Goal: Task Accomplishment & Management: Use online tool/utility

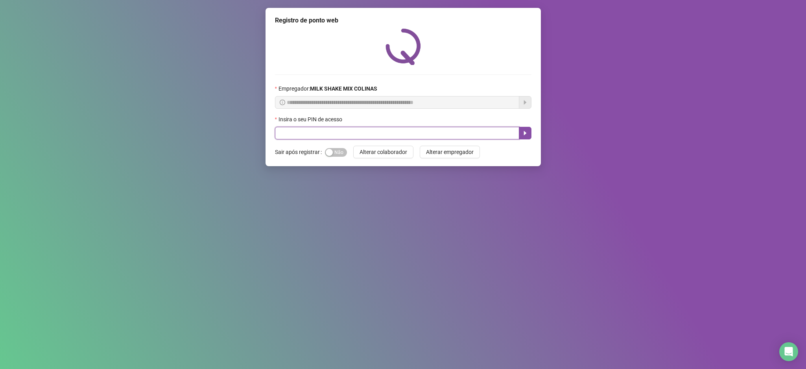
click at [287, 129] on input "text" at bounding box center [397, 133] width 244 height 13
type input "****"
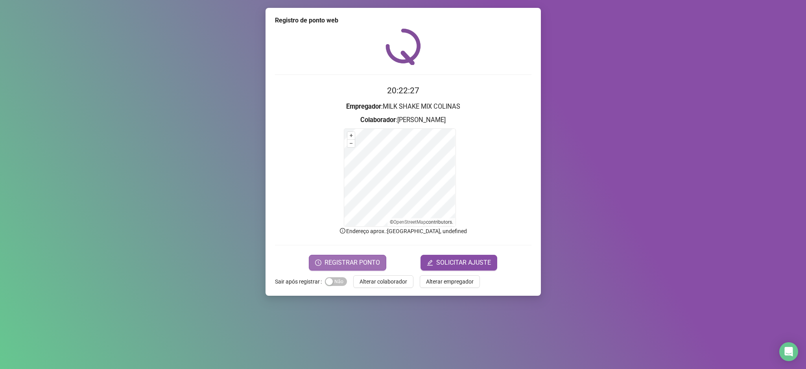
click at [331, 266] on span "REGISTRAR PONTO" at bounding box center [352, 262] width 55 height 9
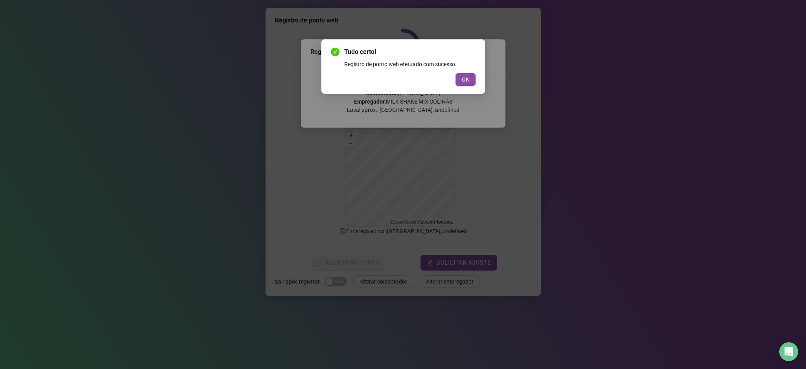
click at [476, 85] on div "Tudo certo! Registro de ponto web efetuado com sucesso. OK" at bounding box center [404, 66] width 164 height 54
click at [460, 77] on button "OK" at bounding box center [466, 79] width 20 height 13
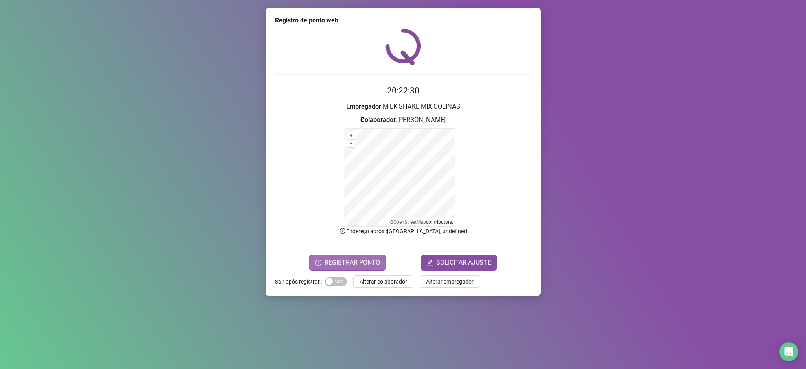
click at [358, 261] on span "REGISTRAR PONTO" at bounding box center [352, 262] width 55 height 9
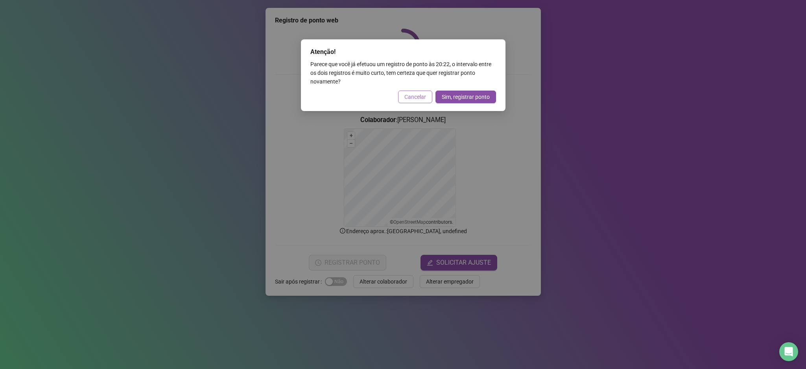
click at [410, 99] on span "Cancelar" at bounding box center [416, 96] width 22 height 9
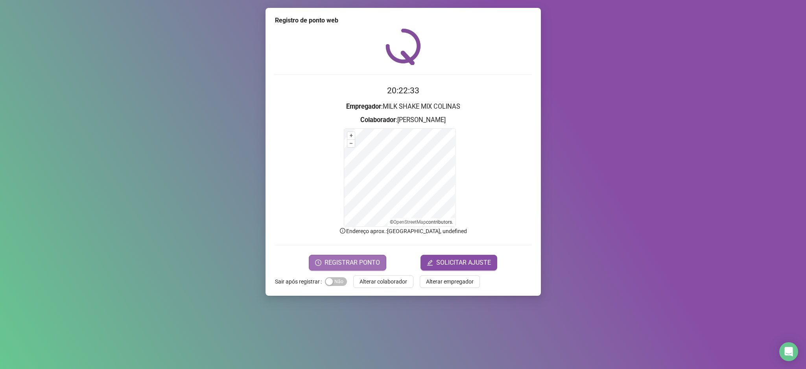
click at [357, 265] on span "REGISTRAR PONTO" at bounding box center [352, 262] width 55 height 9
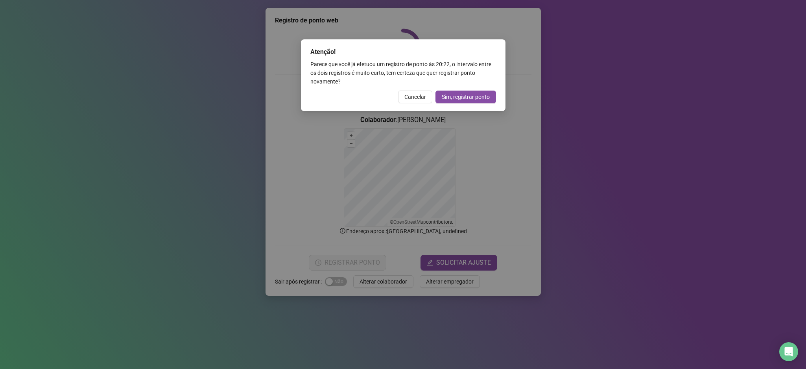
click at [420, 89] on div "Atenção! Parece que você já efetuou um registro de ponto às 20:22 , o intervalo…" at bounding box center [403, 75] width 205 height 72
click at [414, 101] on span "Cancelar" at bounding box center [416, 96] width 22 height 9
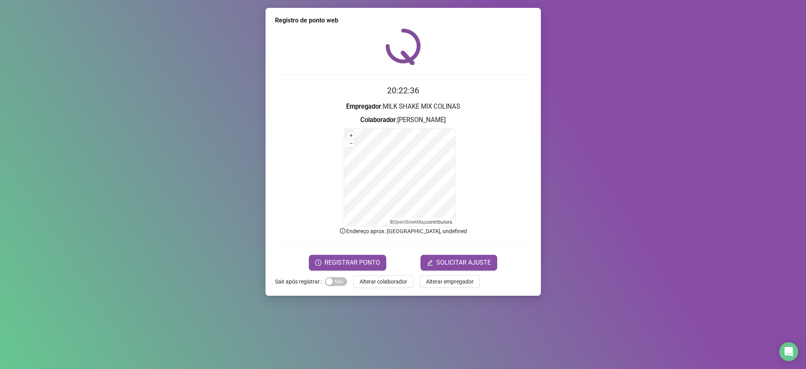
click at [390, 288] on div "Registro de ponto web 20:22:36 Empregador : MILK SHAKE MIX COLINAS Colaborador …" at bounding box center [403, 152] width 275 height 288
click at [387, 281] on span "Alterar colaborador" at bounding box center [384, 281] width 48 height 9
